Goal: Transaction & Acquisition: Purchase product/service

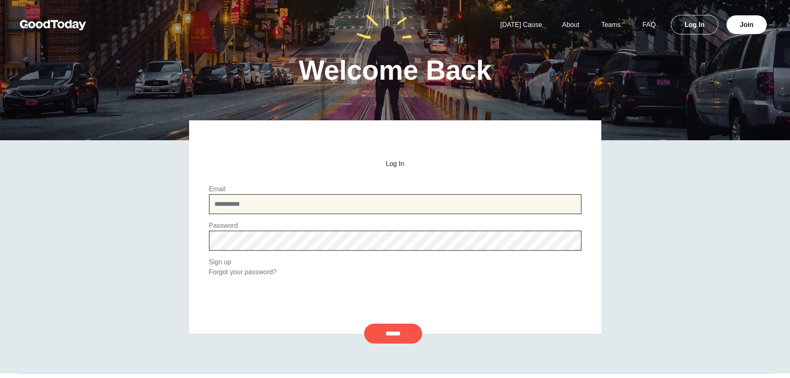
click at [260, 204] on input "email" at bounding box center [395, 204] width 372 height 20
type input "**********"
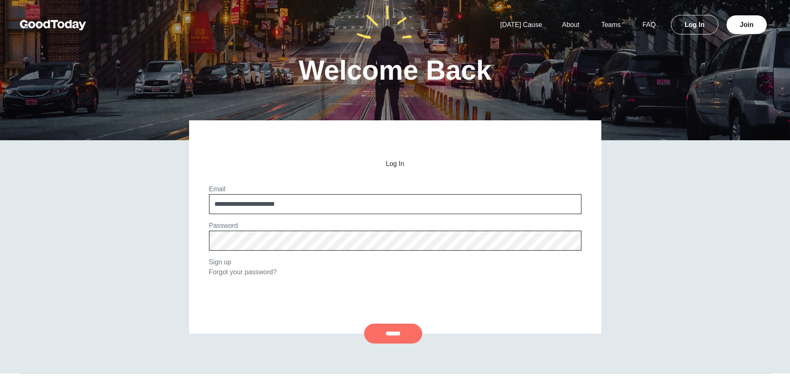
click at [386, 330] on input "******" at bounding box center [393, 333] width 58 height 20
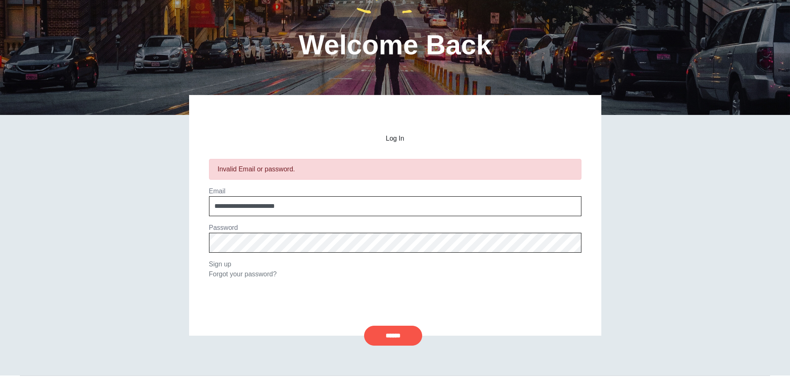
scroll to position [207, 0]
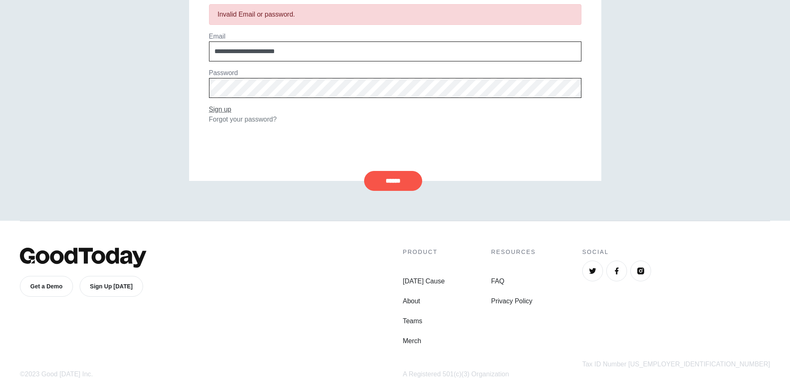
click at [221, 111] on link "Sign up" at bounding box center [220, 109] width 22 height 7
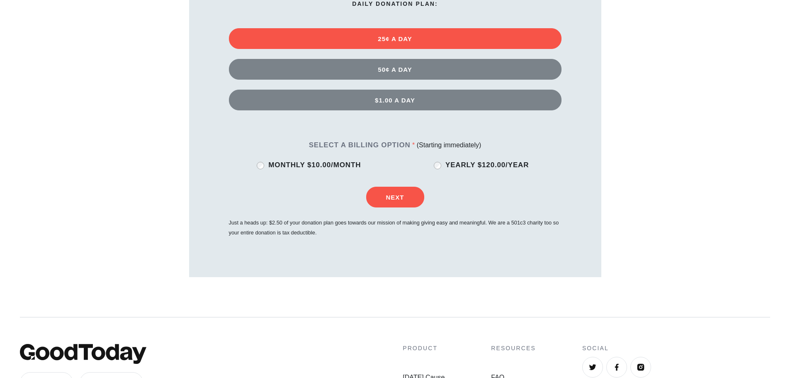
scroll to position [83, 0]
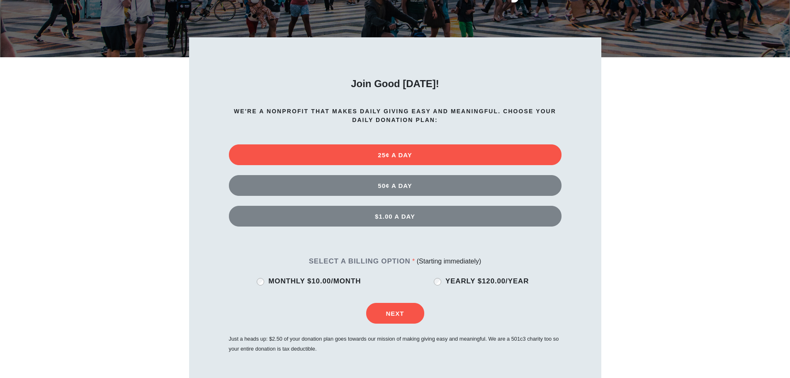
click at [403, 260] on label "Select a billing option" at bounding box center [360, 261] width 102 height 8
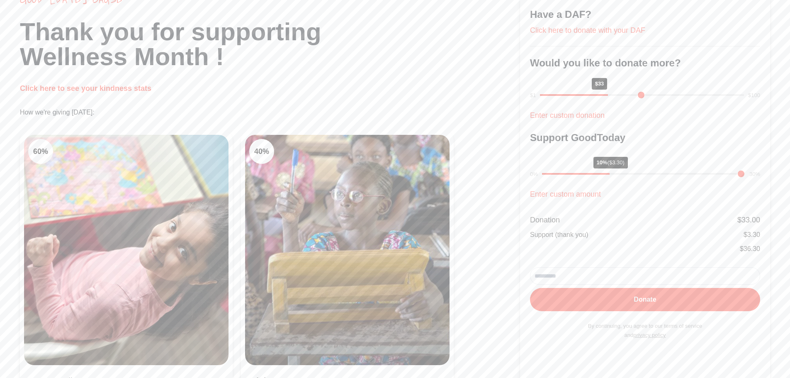
scroll to position [124, 0]
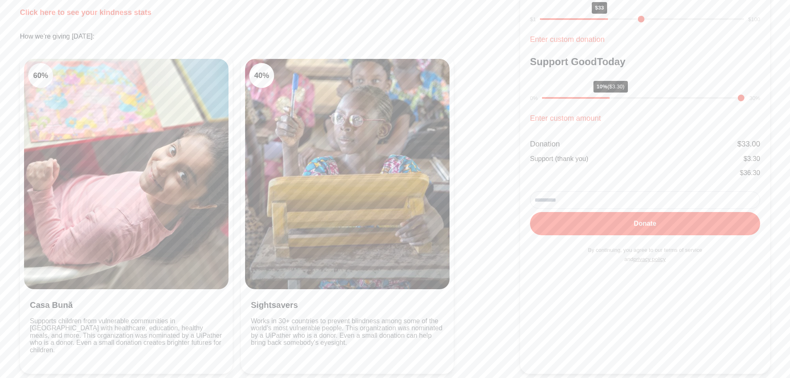
click at [588, 202] on input "email" at bounding box center [645, 199] width 230 height 17
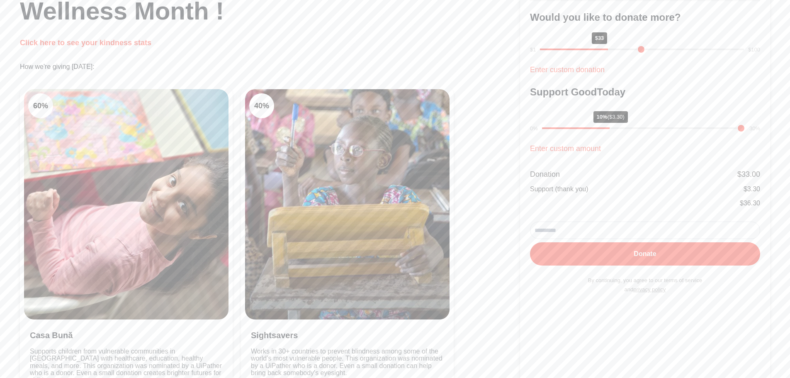
scroll to position [41, 0]
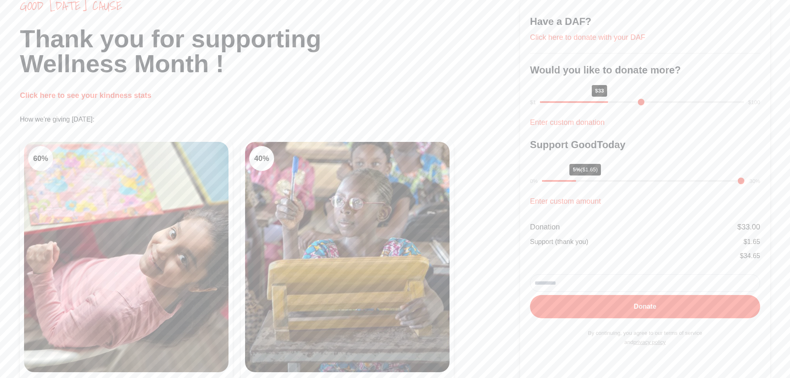
drag, startPoint x: 610, startPoint y: 182, endPoint x: 568, endPoint y: 181, distance: 41.9
type input "*"
click at [568, 181] on input "range" at bounding box center [643, 181] width 203 height 2
drag, startPoint x: 610, startPoint y: 102, endPoint x: 544, endPoint y: 104, distance: 66.4
type input "*"
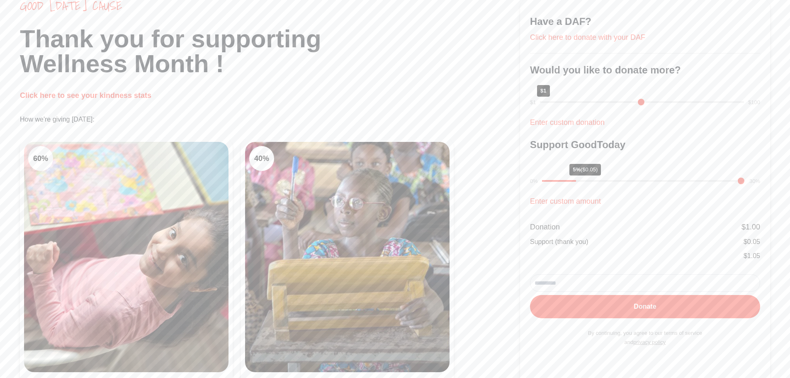
click at [544, 103] on input "range" at bounding box center [642, 102] width 204 height 2
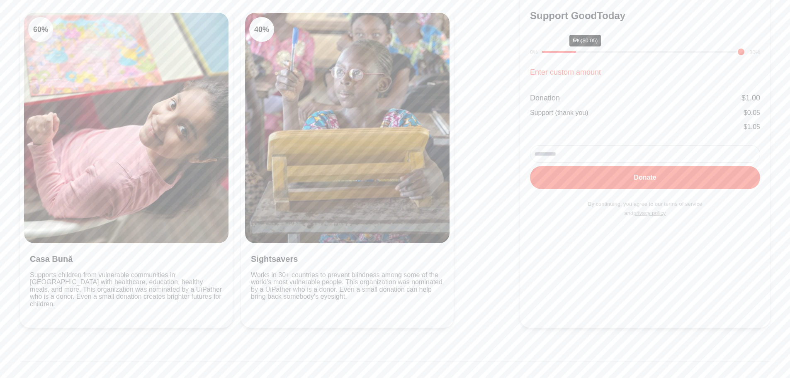
scroll to position [68, 0]
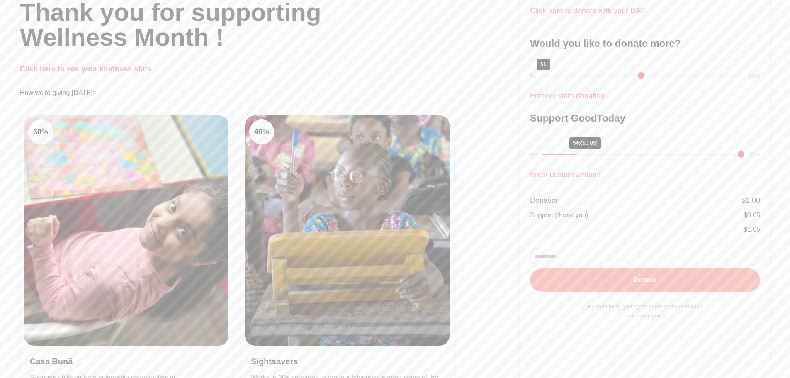
click at [596, 281] on button "Donate" at bounding box center [645, 279] width 230 height 23
